Goal: Task Accomplishment & Management: Use online tool/utility

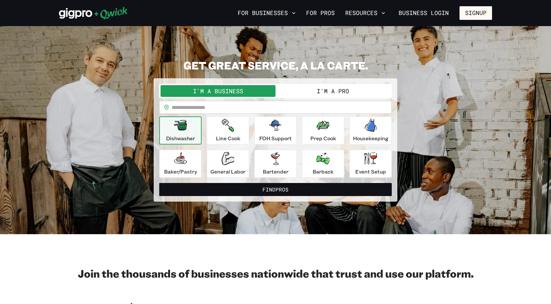
click at [333, 89] on button "I'm a Pro" at bounding box center [333, 91] width 115 height 12
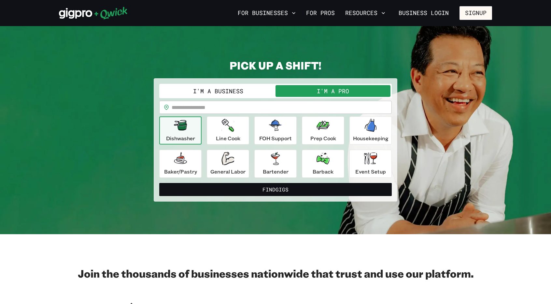
click at [265, 107] on input "text" at bounding box center [282, 107] width 220 height 13
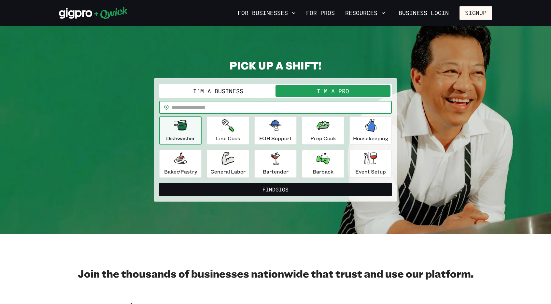
type input "*****"
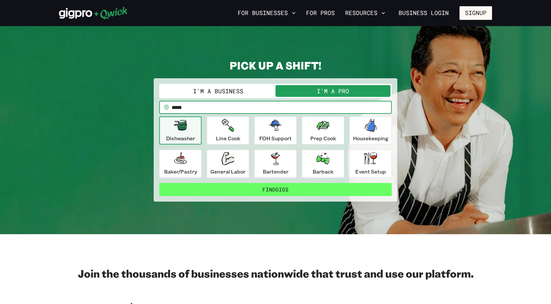
click at [278, 187] on button "Find Gigs" at bounding box center [275, 189] width 233 height 13
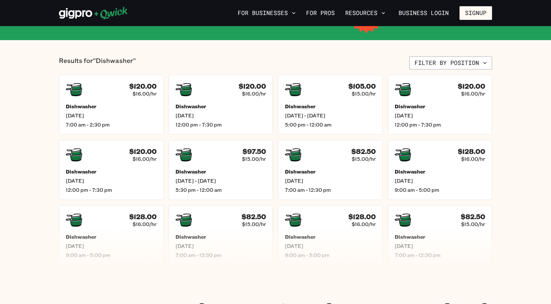
scroll to position [147, 0]
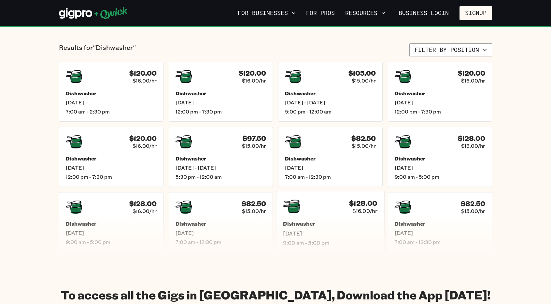
click at [356, 239] on span "9:00 am - 5:00 pm" at bounding box center [330, 242] width 94 height 7
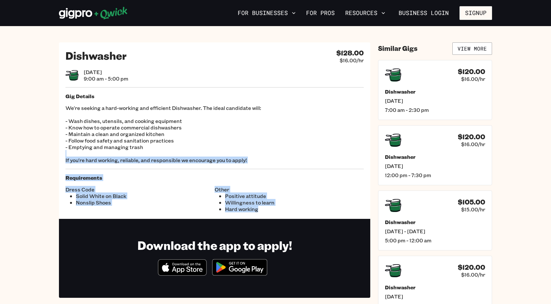
drag, startPoint x: 373, startPoint y: 219, endPoint x: 356, endPoint y: 156, distance: 65.0
click at [356, 156] on div "Dishwasher $128.00 $16.00/hr [DATE] 9:00 am - 5:00 pm Gig Details We're seeking…" at bounding box center [275, 178] width 433 height 273
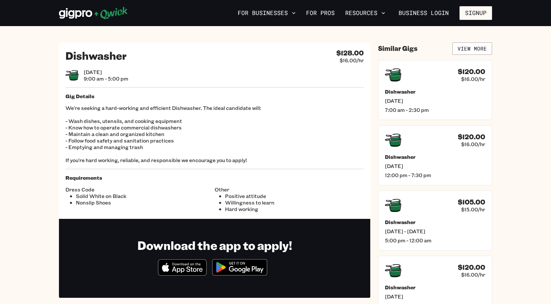
click at [198, 25] on div "For Businesses For Pros Resources Business Login Signup" at bounding box center [275, 13] width 551 height 26
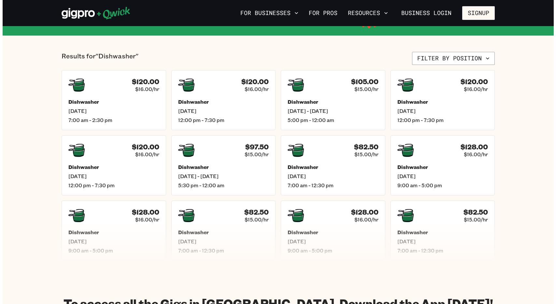
scroll to position [91, 0]
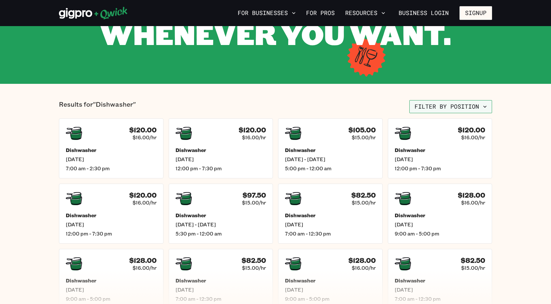
click at [480, 106] on button "Filter by position" at bounding box center [451, 106] width 83 height 13
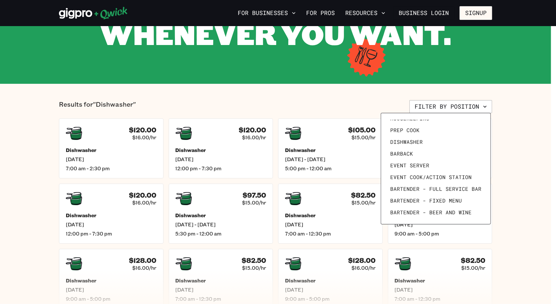
scroll to position [90, 0]
click at [435, 162] on link "Event Server" at bounding box center [436, 165] width 96 height 12
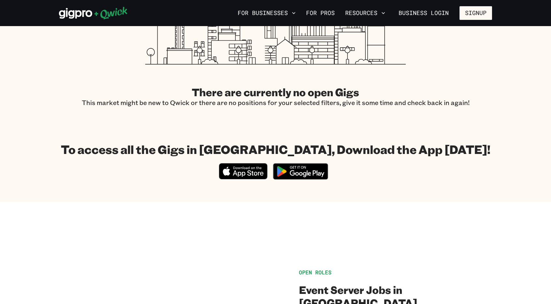
scroll to position [269, 0]
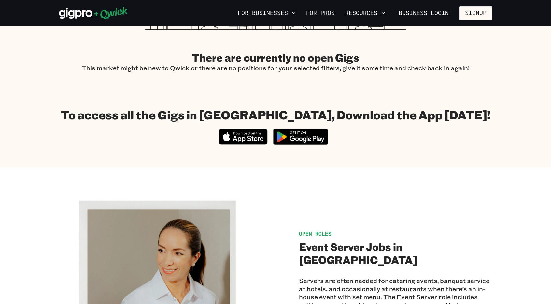
click at [544, 164] on section "To access all the Gigs in [GEOGRAPHIC_DATA], Download the App [DATE]! Download_…" at bounding box center [275, 127] width 551 height 79
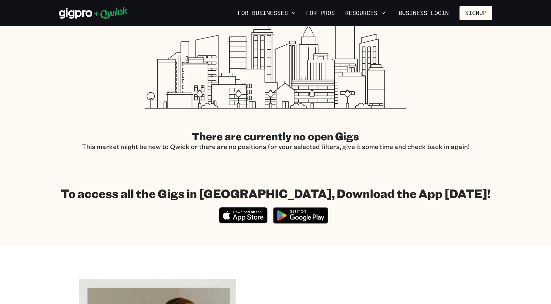
scroll to position [14, 0]
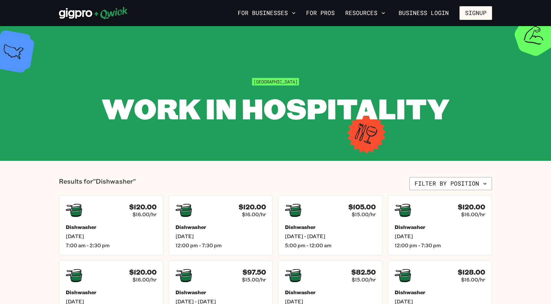
scroll to position [91, 0]
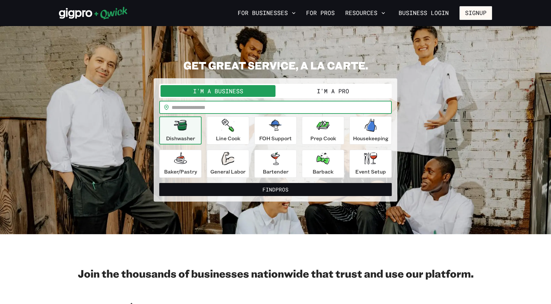
click at [202, 105] on input "text" at bounding box center [282, 107] width 220 height 13
type input "*****"
click at [159, 183] on button "Find Pros" at bounding box center [275, 189] width 233 height 13
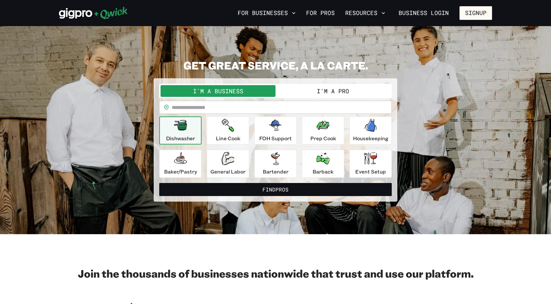
click at [341, 90] on button "I'm a Pro" at bounding box center [333, 91] width 115 height 12
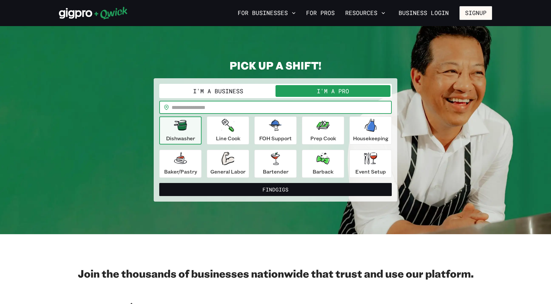
click at [259, 109] on input "text" at bounding box center [282, 107] width 220 height 13
type input "*****"
click at [159, 183] on button "Find Gigs" at bounding box center [275, 189] width 233 height 13
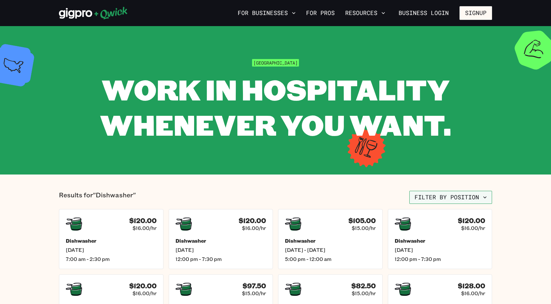
click at [475, 194] on button "Filter by position" at bounding box center [451, 197] width 83 height 13
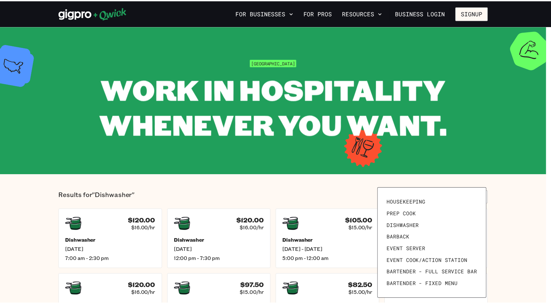
scroll to position [90, 0]
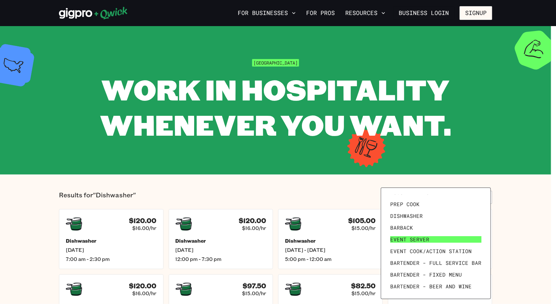
click at [420, 237] on span "Event Server" at bounding box center [409, 239] width 39 height 7
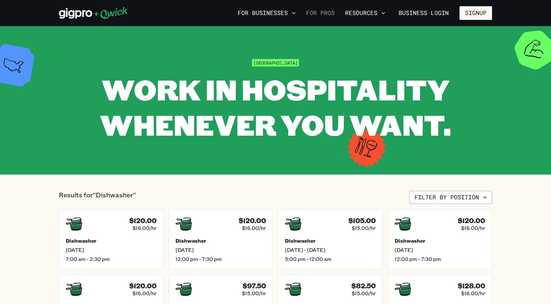
click at [328, 15] on link "For Pros" at bounding box center [321, 12] width 34 height 11
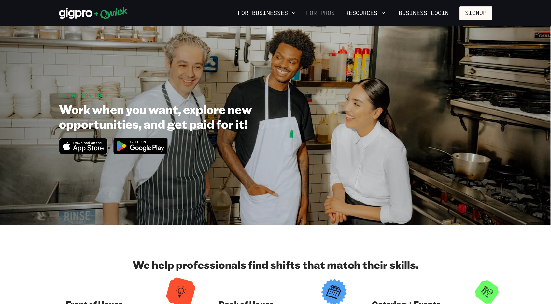
click at [328, 11] on link "For Pros" at bounding box center [321, 12] width 34 height 11
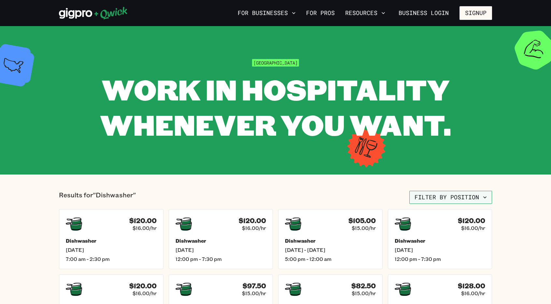
click at [463, 191] on button "Filter by position" at bounding box center [451, 197] width 83 height 13
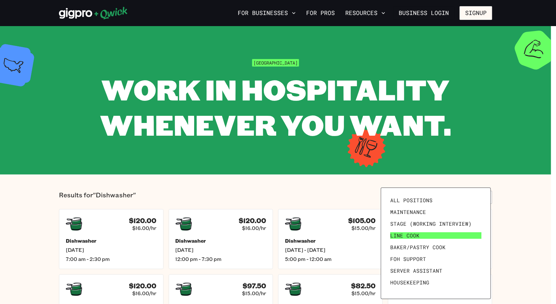
click at [418, 233] on span "Line Cook" at bounding box center [404, 235] width 29 height 7
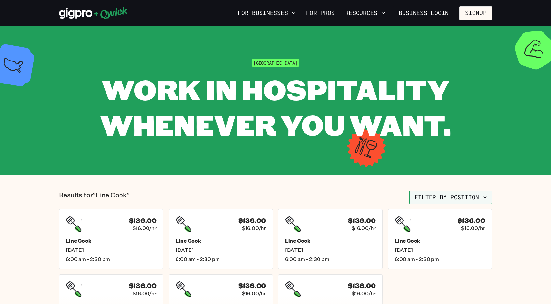
click at [481, 196] on button "Filter by position" at bounding box center [451, 197] width 83 height 13
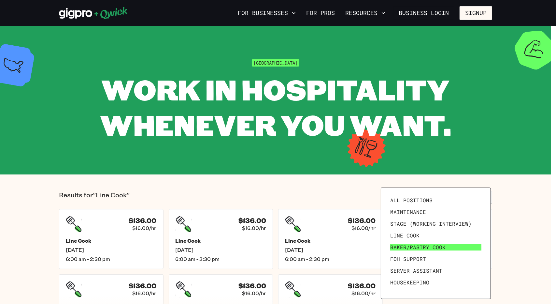
click at [457, 244] on link "Baker/Pastry Cook" at bounding box center [436, 247] width 96 height 12
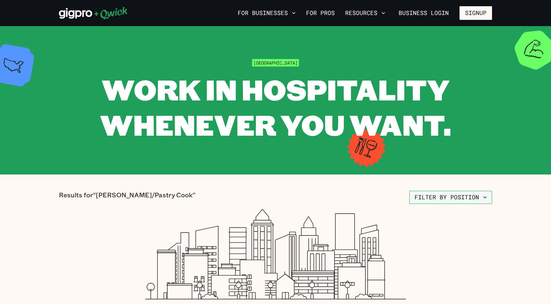
click at [460, 195] on button "Filter by position" at bounding box center [451, 197] width 83 height 13
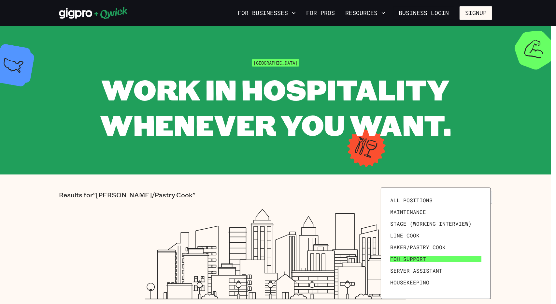
click at [440, 261] on link "FOH Support" at bounding box center [436, 259] width 96 height 12
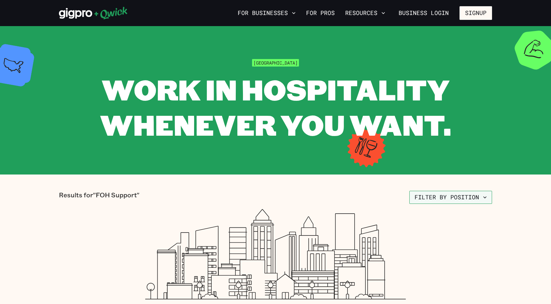
click at [453, 198] on button "Filter by position" at bounding box center [451, 197] width 83 height 13
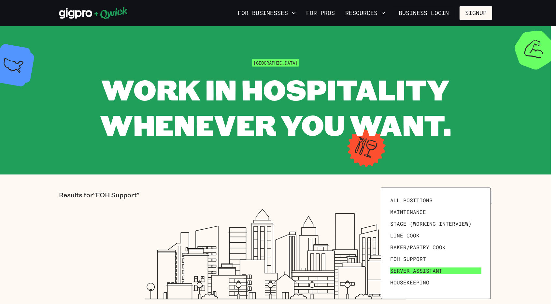
click at [433, 270] on span "Server Assistant" at bounding box center [416, 270] width 52 height 7
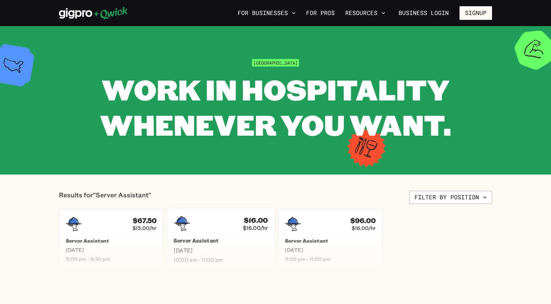
click at [224, 241] on h5 "Server Assistant" at bounding box center [221, 240] width 94 height 7
click at [462, 199] on button "Filter by position" at bounding box center [451, 197] width 83 height 13
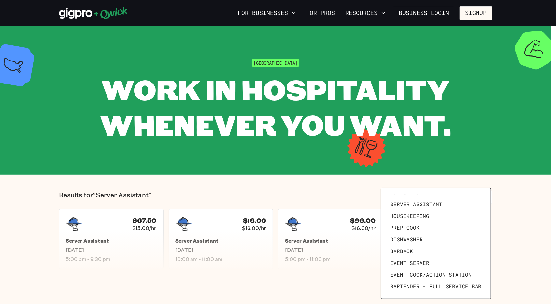
scroll to position [70, 0]
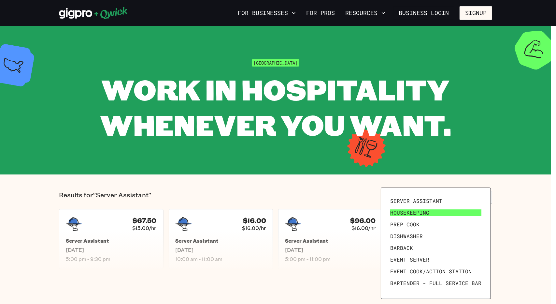
click at [425, 211] on span "Housekeeping" at bounding box center [409, 212] width 39 height 7
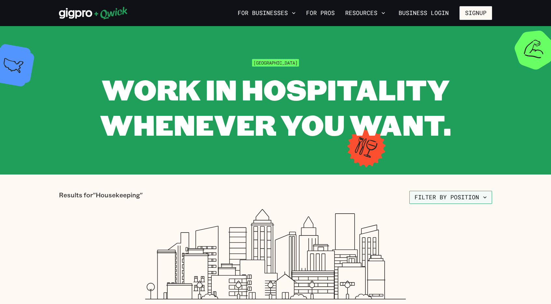
click at [446, 199] on button "Filter by position" at bounding box center [451, 197] width 83 height 13
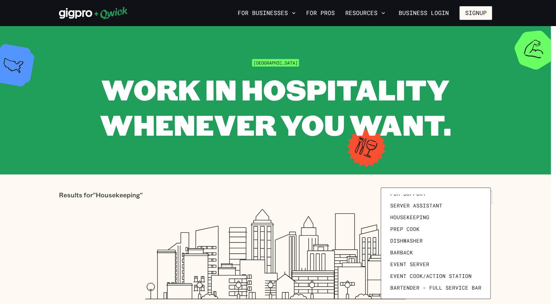
scroll to position [70, 0]
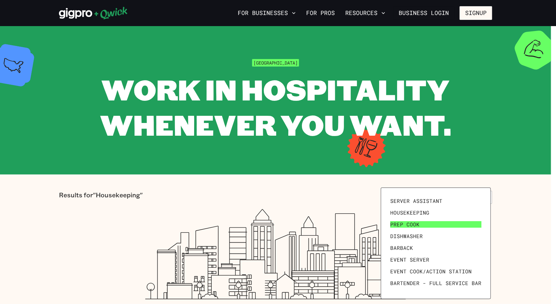
click at [428, 223] on link "Prep Cook" at bounding box center [436, 224] width 96 height 12
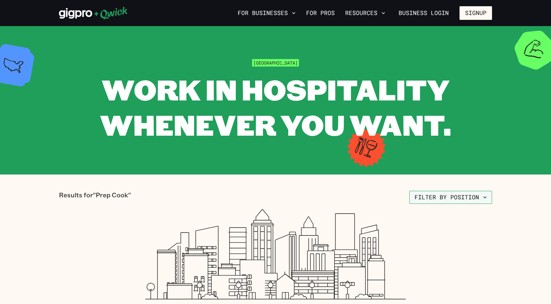
click at [447, 198] on button "Filter by position" at bounding box center [451, 197] width 83 height 13
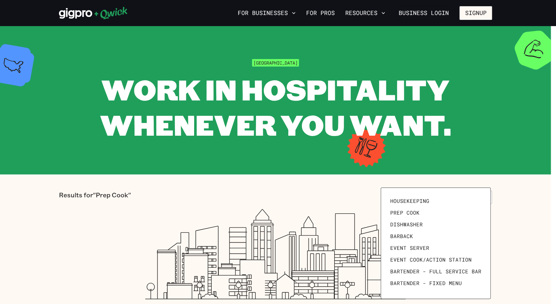
scroll to position [90, 0]
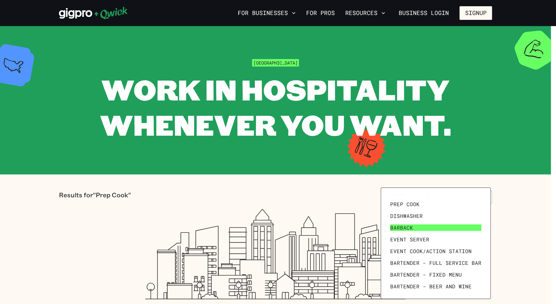
click at [424, 225] on link "Barback" at bounding box center [436, 228] width 96 height 12
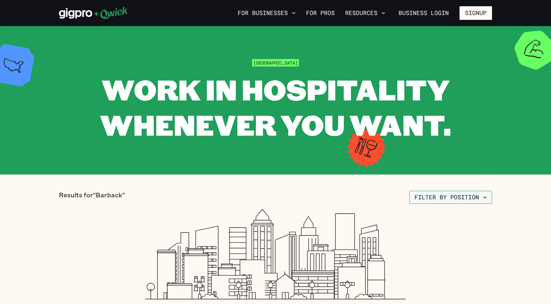
click at [437, 192] on button "Filter by position" at bounding box center [451, 197] width 83 height 13
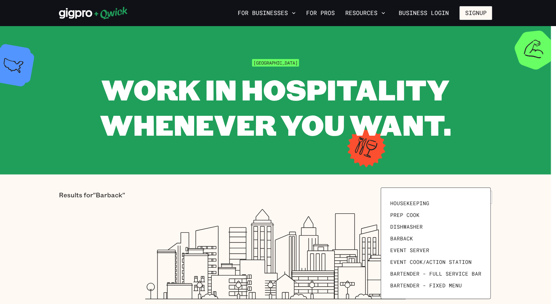
scroll to position [90, 0]
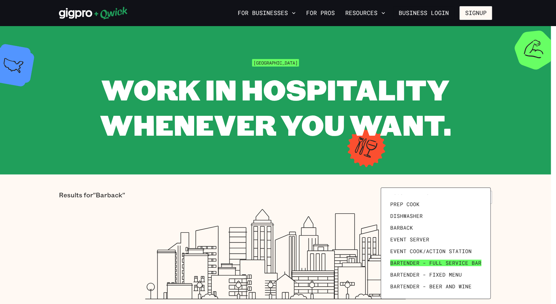
click at [461, 258] on link "Bartender - Full Service Bar" at bounding box center [436, 263] width 96 height 12
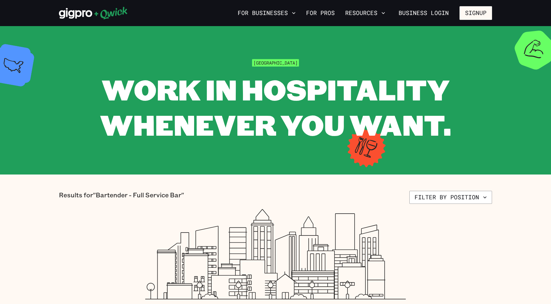
click at [461, 190] on section "Results for "Bartender - Full Service Bar" Filter by position There are current…" at bounding box center [275, 265] width 551 height 183
click at [461, 193] on button "Filter by position" at bounding box center [451, 197] width 83 height 13
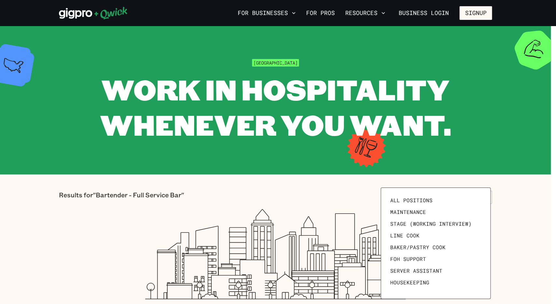
scroll to position [85, 0]
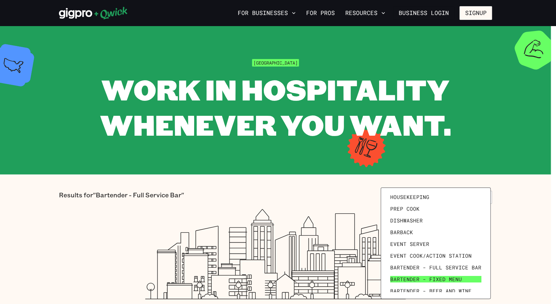
click at [447, 282] on span "Bartender - Fixed Menu" at bounding box center [426, 279] width 72 height 7
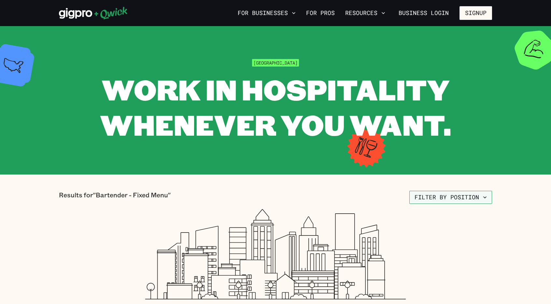
click at [469, 193] on button "Filter by position" at bounding box center [451, 197] width 83 height 13
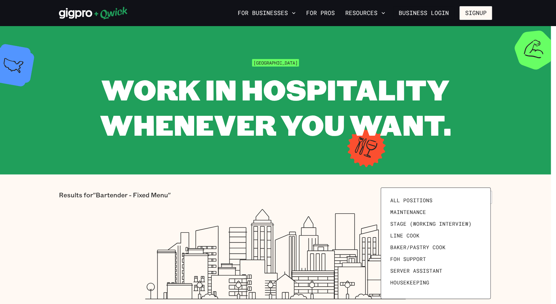
scroll to position [90, 0]
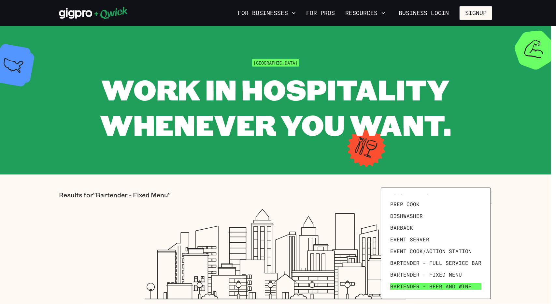
click at [448, 283] on span "Bartender - Beer and Wine" at bounding box center [430, 286] width 81 height 7
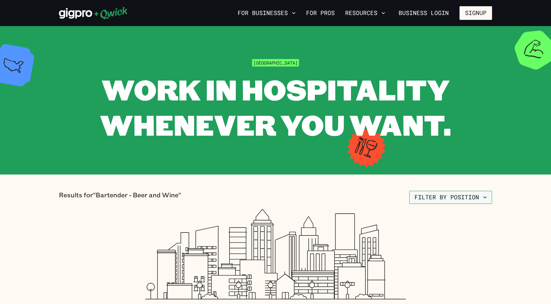
click at [447, 196] on button "Filter by position" at bounding box center [451, 197] width 83 height 13
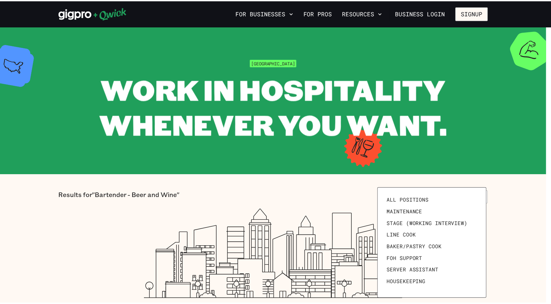
scroll to position [90, 0]
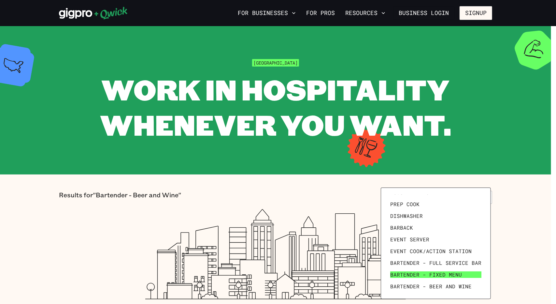
click at [439, 273] on span "Bartender - Fixed Menu" at bounding box center [426, 274] width 72 height 7
